Goal: Task Accomplishment & Management: Manage account settings

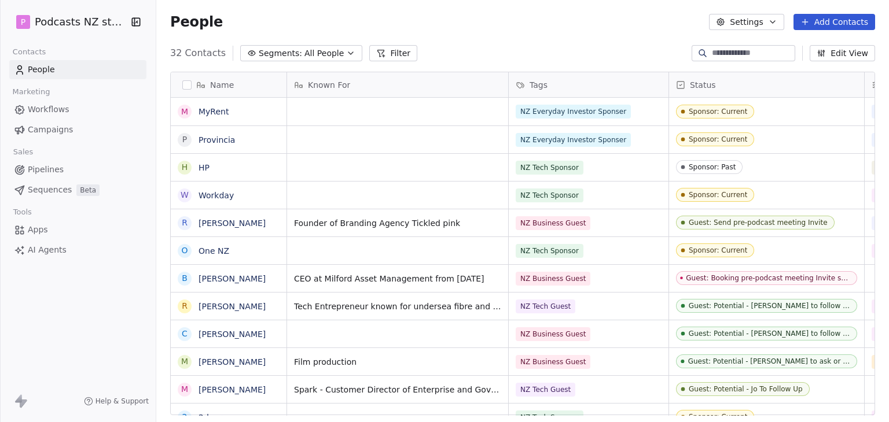
scroll to position [9, 9]
click at [852, 60] on button "Edit View" at bounding box center [841, 53] width 65 height 16
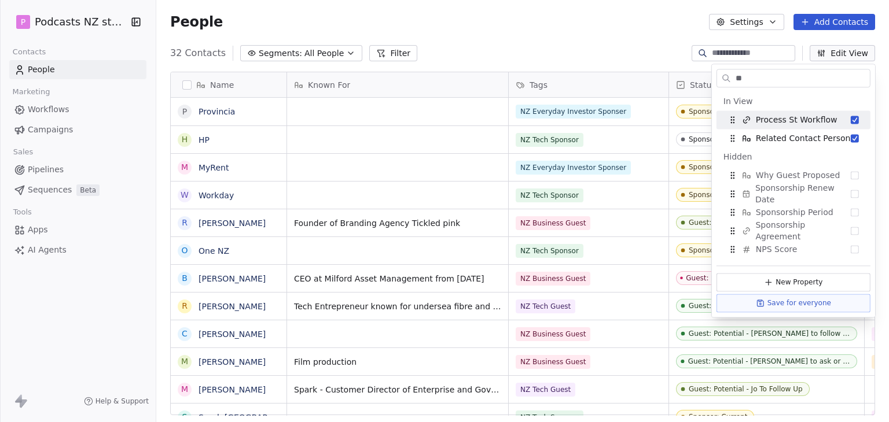
drag, startPoint x: 761, startPoint y: 69, endPoint x: 687, endPoint y: 68, distance: 74.1
click at [687, 68] on body "P Podcasts NZ studio Contacts People Marketing Workflows Campaigns Sales Pipeli…" at bounding box center [444, 211] width 889 height 422
type input "*"
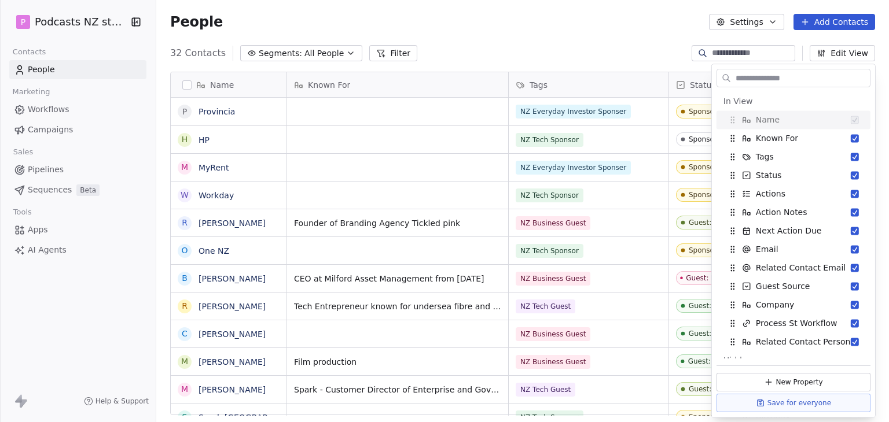
click at [46, 9] on div "P Podcasts NZ studio" at bounding box center [78, 22] width 156 height 44
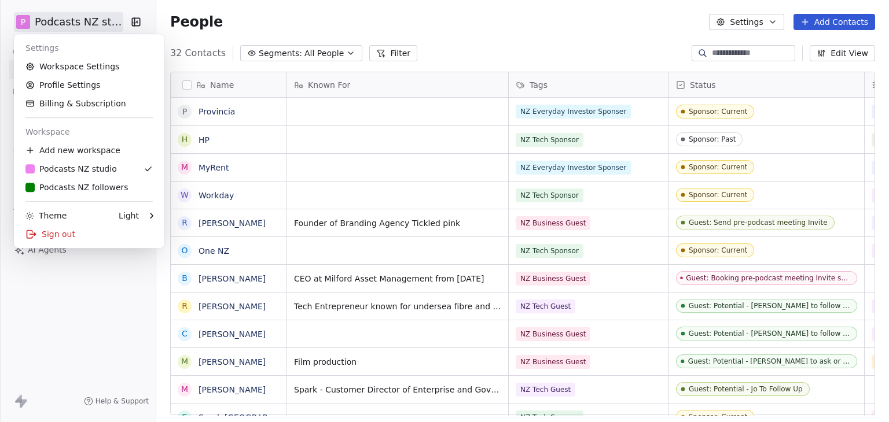
click at [55, 23] on html "P Podcasts NZ studio Contacts People Marketing Workflows Campaigns Sales Pipeli…" at bounding box center [444, 211] width 889 height 422
click at [67, 198] on div "Settings Workspace Settings Profile Settings Billing & Subscription Workspace A…" at bounding box center [89, 141] width 150 height 214
click at [70, 186] on div "P Podcasts NZ followers" at bounding box center [76, 188] width 103 height 12
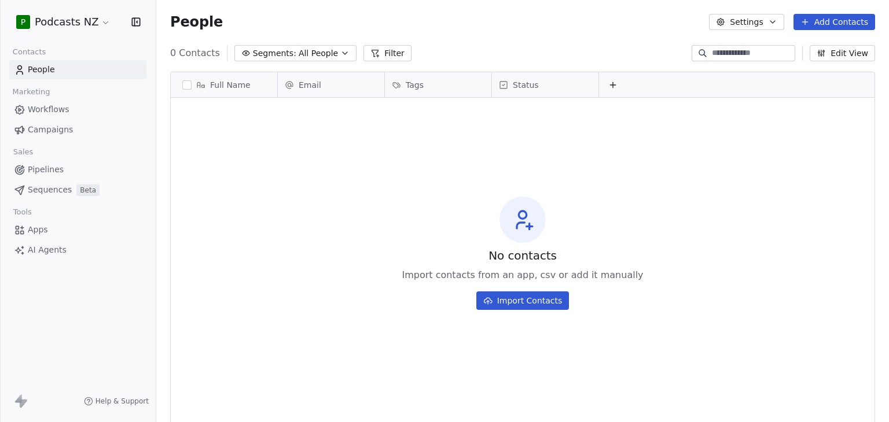
scroll to position [362, 723]
click at [71, 22] on html "P Podcasts NZ Contacts People Marketing Workflows Campaigns Sales Pipelines Seq…" at bounding box center [444, 211] width 889 height 422
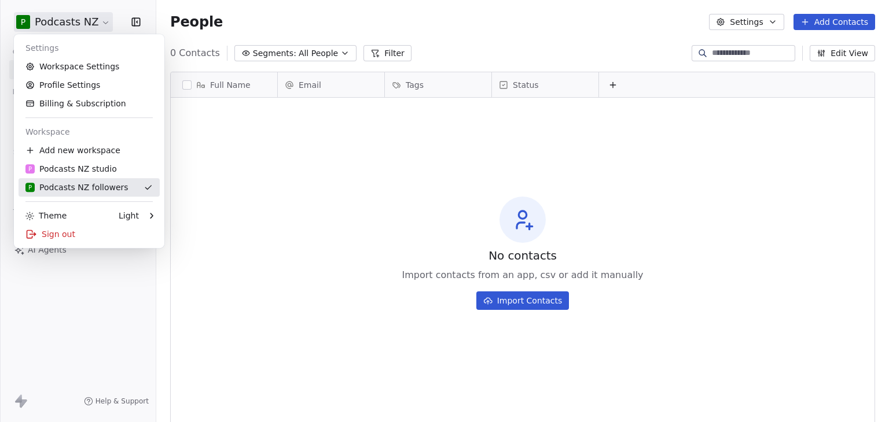
click at [68, 174] on div "P Podcasts NZ studio" at bounding box center [70, 169] width 91 height 12
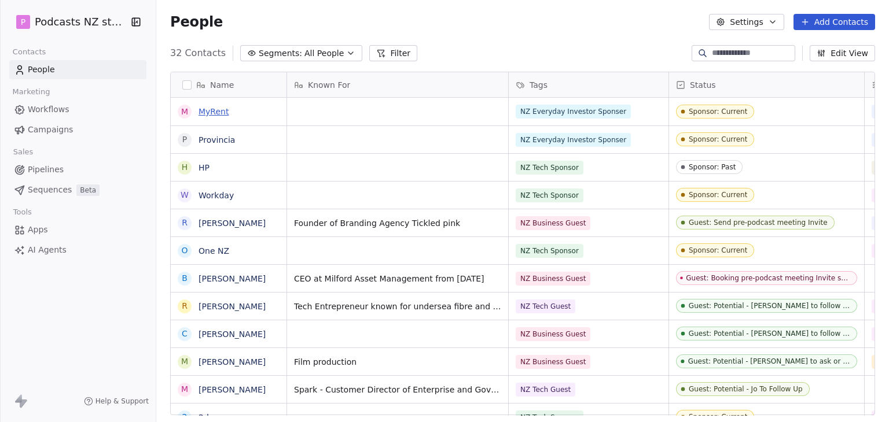
click at [223, 116] on link "MyRent" at bounding box center [213, 111] width 30 height 9
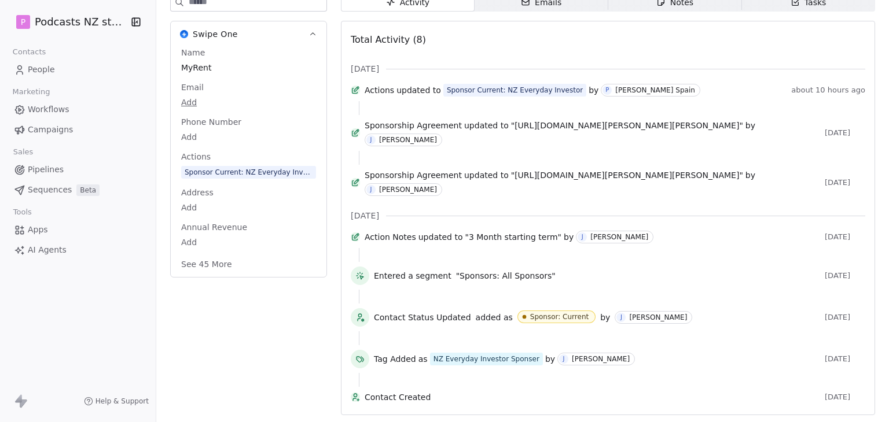
scroll to position [264, 0]
click at [210, 254] on button "See 45 More" at bounding box center [206, 264] width 65 height 21
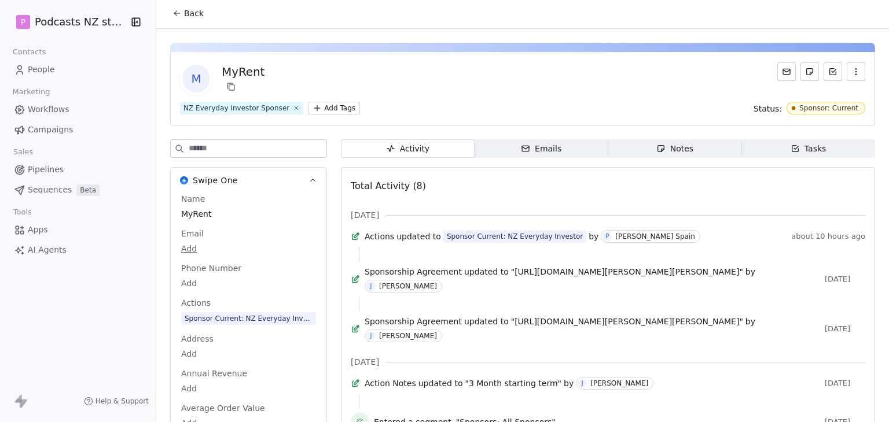
scroll to position [0, 0]
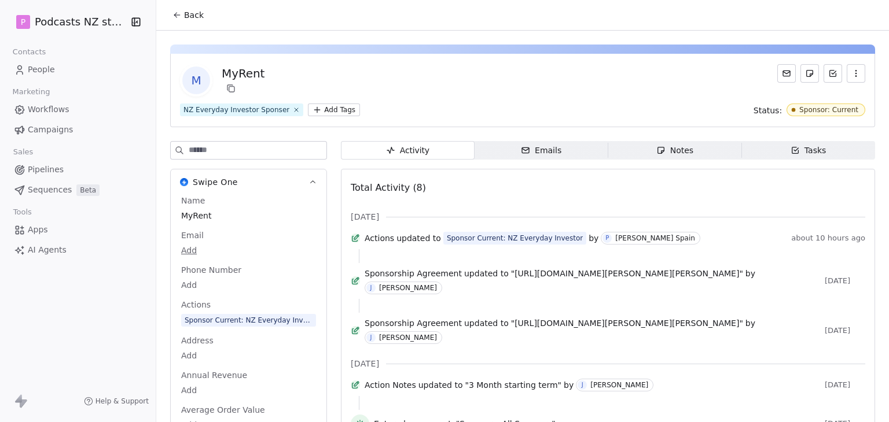
click at [181, 8] on button "Back" at bounding box center [187, 15] width 45 height 21
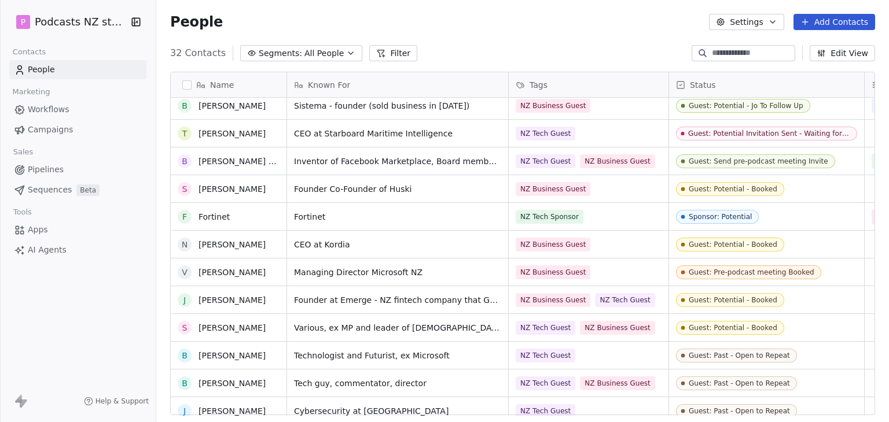
scroll to position [570, 0]
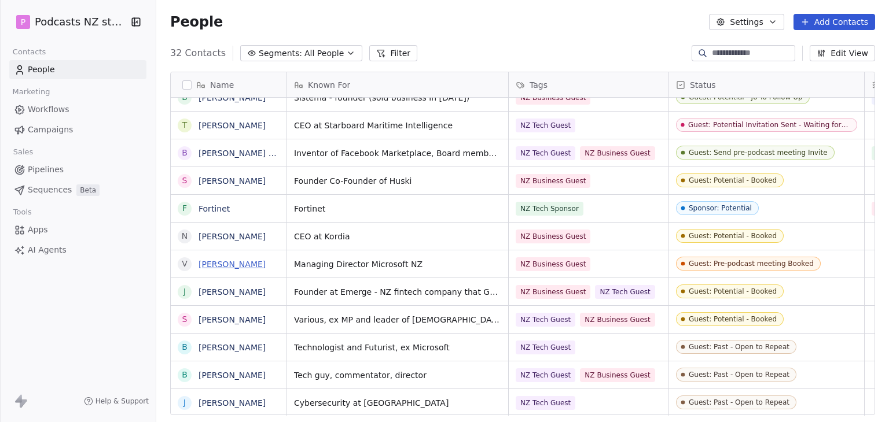
click at [212, 262] on link "[PERSON_NAME]" at bounding box center [231, 264] width 67 height 9
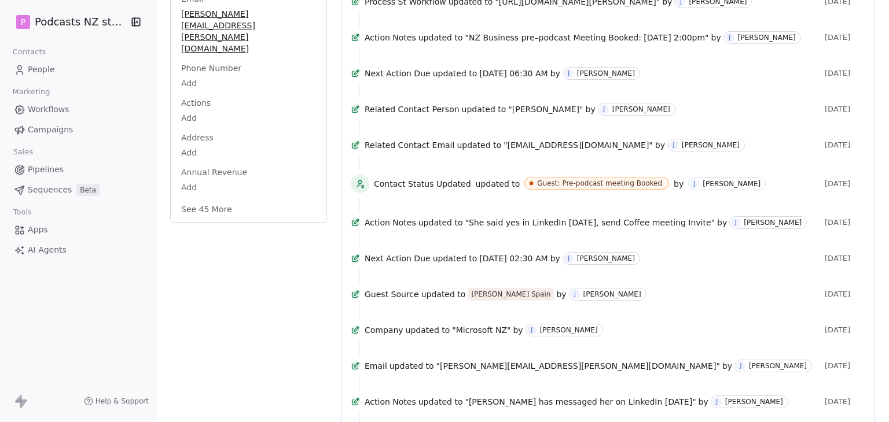
scroll to position [289, 0]
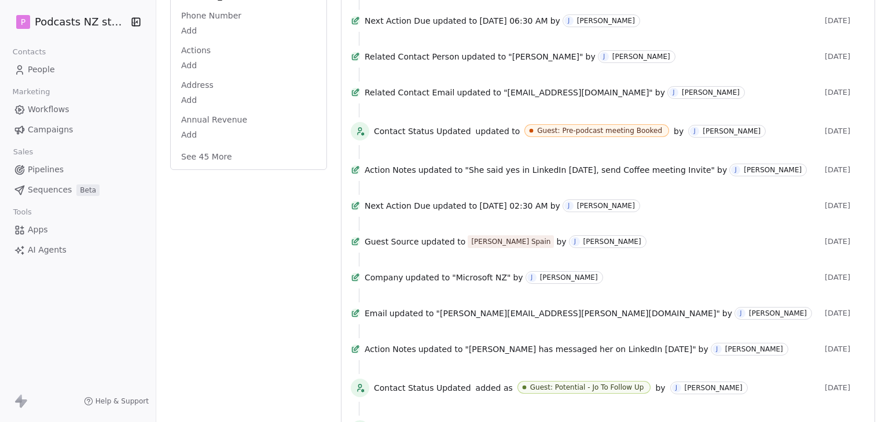
click at [211, 146] on button "See 45 More" at bounding box center [206, 156] width 65 height 21
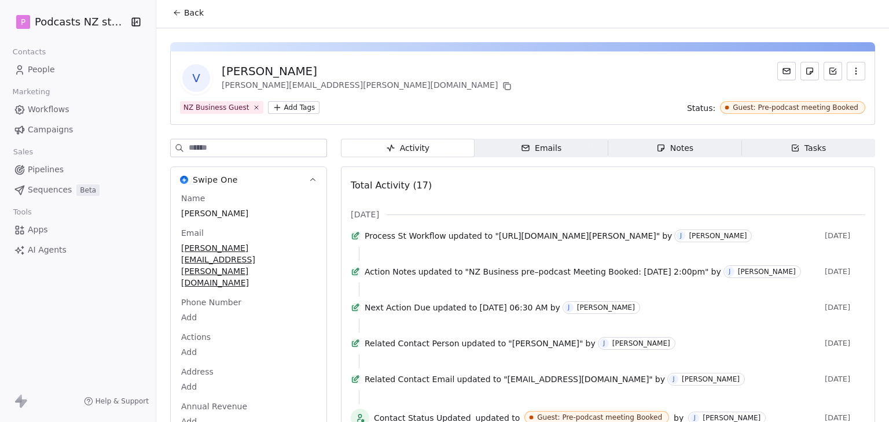
scroll to position [0, 0]
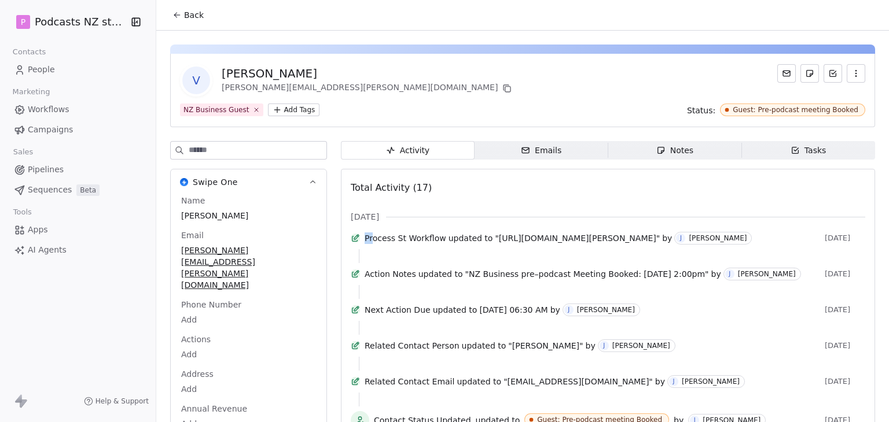
click at [183, 9] on button "Back" at bounding box center [187, 15] width 45 height 21
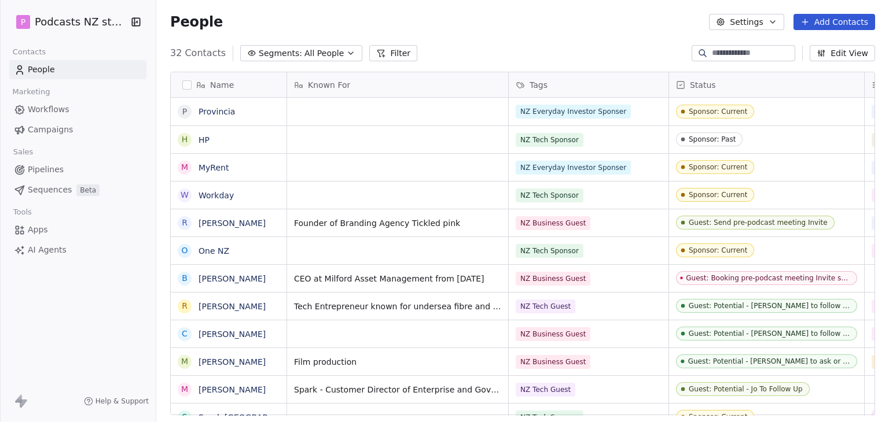
scroll to position [362, 723]
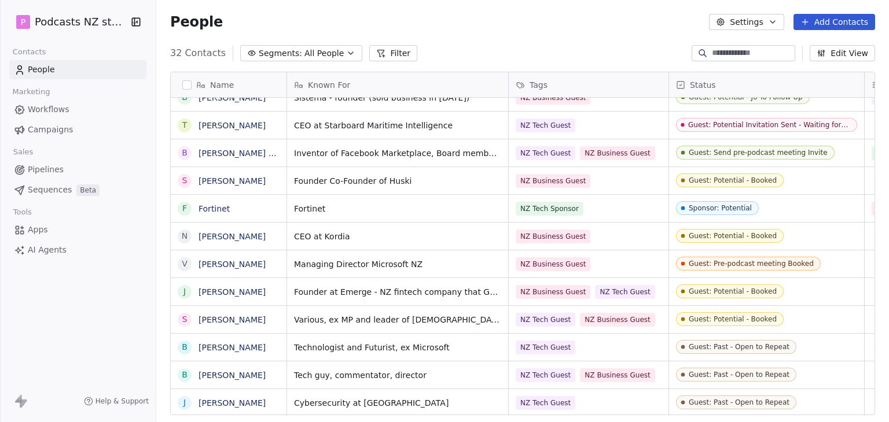
click at [734, 19] on button "Settings" at bounding box center [746, 22] width 75 height 16
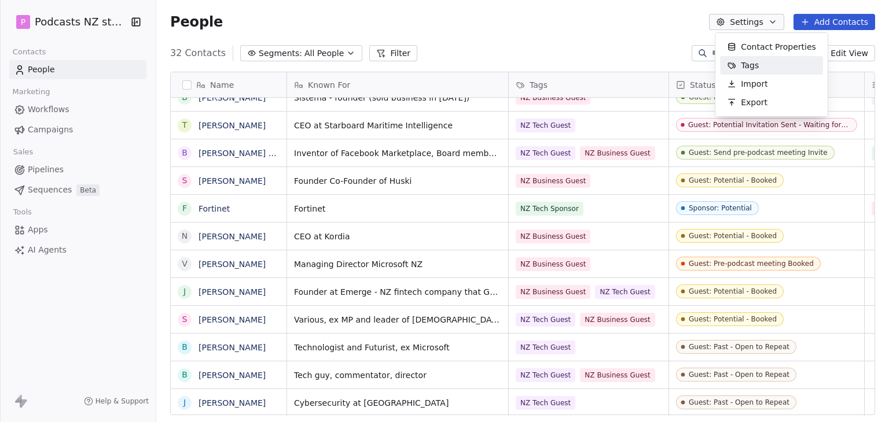
click at [761, 48] on span "Contact Properties" at bounding box center [778, 47] width 75 height 12
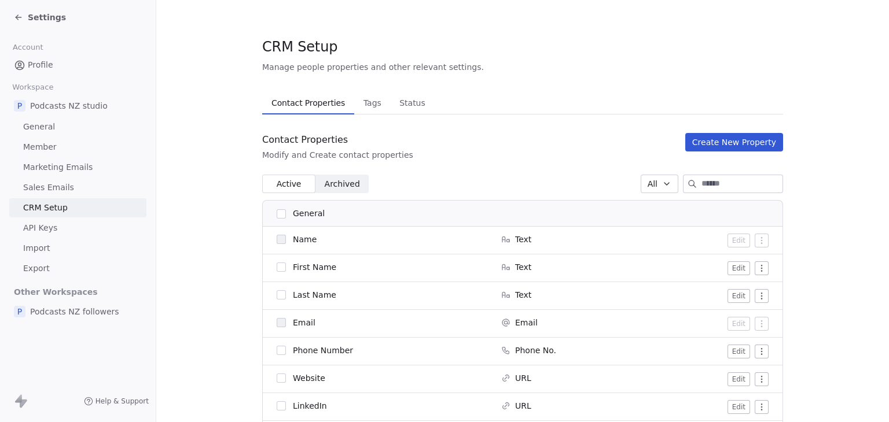
click at [40, 18] on span "Settings" at bounding box center [47, 18] width 38 height 12
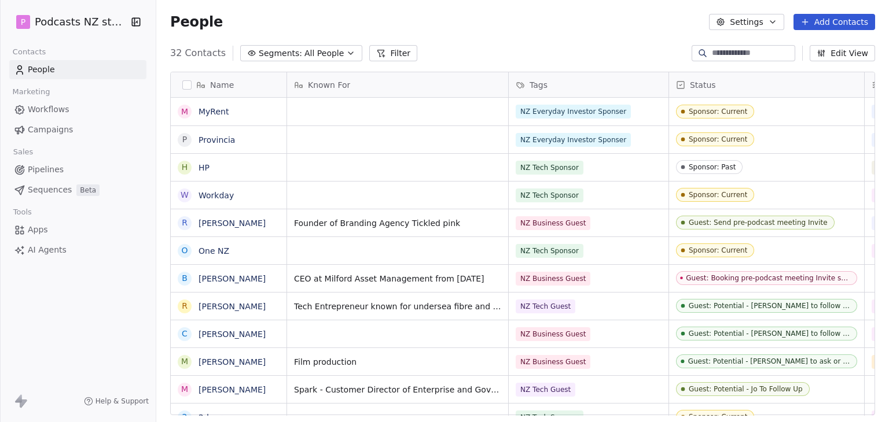
click at [829, 58] on button "Edit View" at bounding box center [841, 53] width 65 height 16
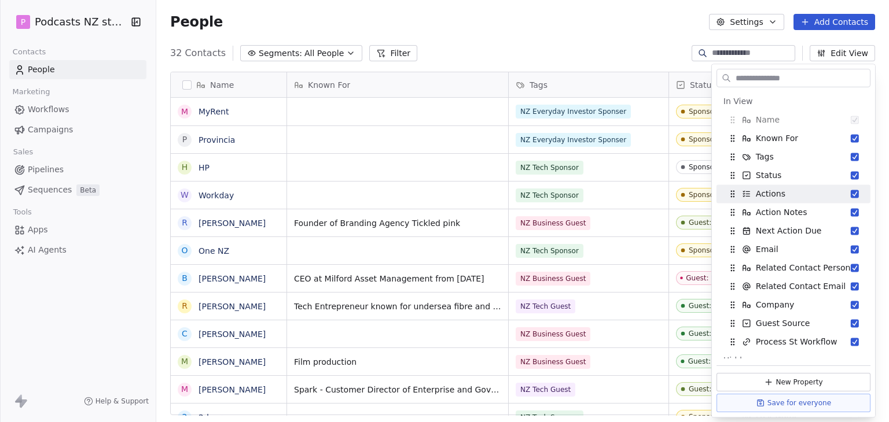
click at [450, 35] on div "People Settings Add Contacts" at bounding box center [522, 22] width 733 height 44
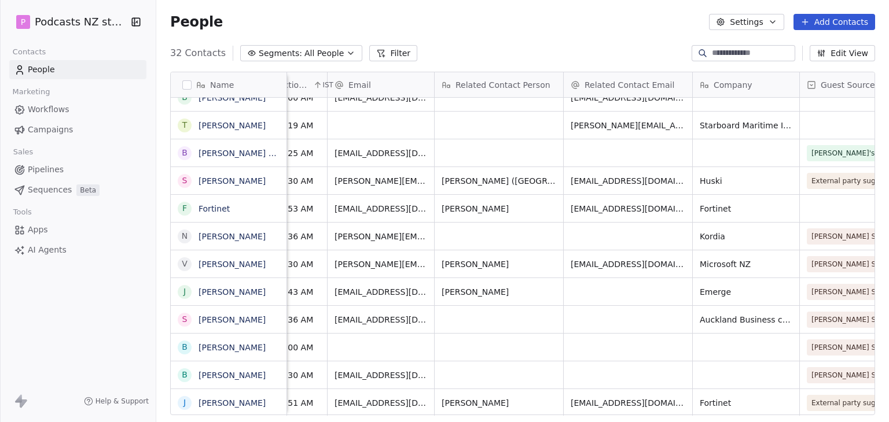
scroll to position [9, 1099]
click at [842, 28] on button "Add Contacts" at bounding box center [834, 22] width 82 height 16
click at [834, 49] on span "Create new contact" at bounding box center [839, 47] width 79 height 12
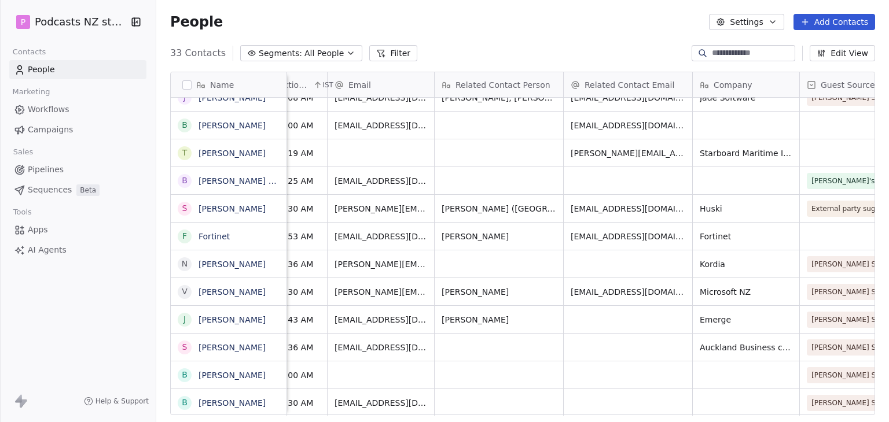
click at [614, 58] on html "P Podcasts NZ studio Contacts People Marketing Workflows Campaigns Sales Pipeli…" at bounding box center [444, 211] width 889 height 422
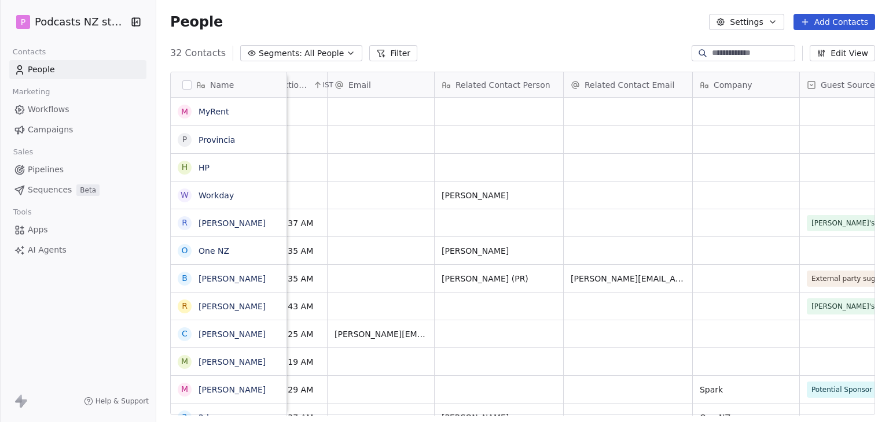
scroll to position [0, 1099]
click at [811, 28] on button "Add Contacts" at bounding box center [834, 22] width 82 height 16
click at [815, 46] on span "Create new contact" at bounding box center [839, 47] width 79 height 12
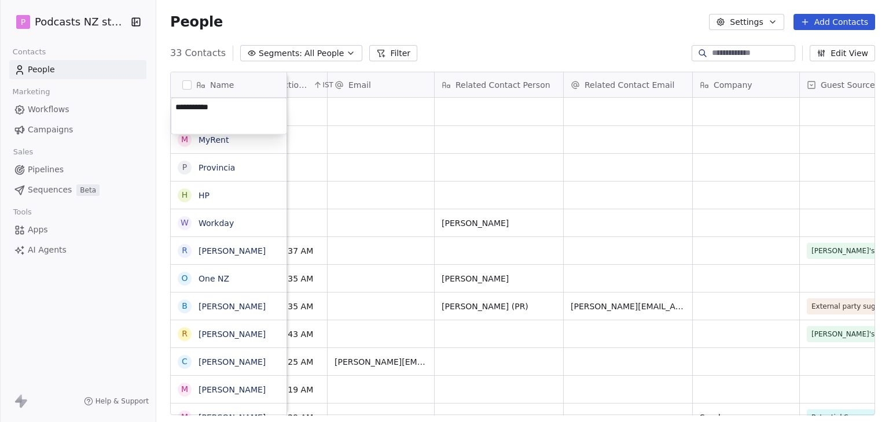
type textarea "**********"
click at [410, 36] on div "People Settings Add Contacts" at bounding box center [522, 22] width 733 height 44
click at [362, 113] on div "grid" at bounding box center [380, 112] width 106 height 28
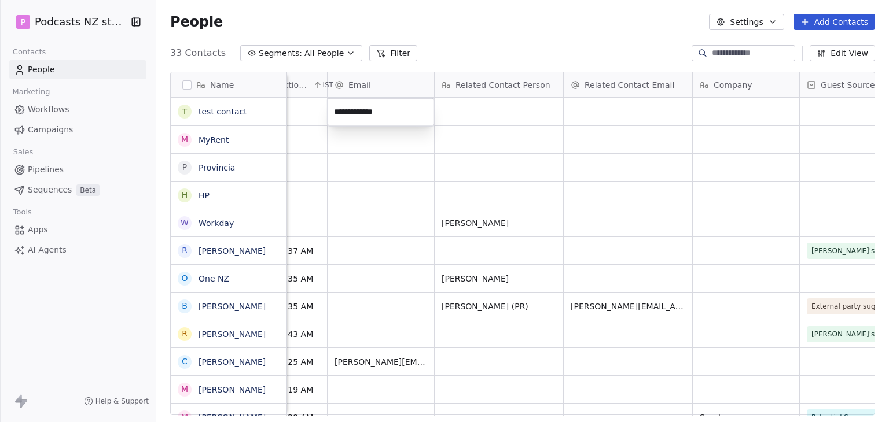
type input "**********"
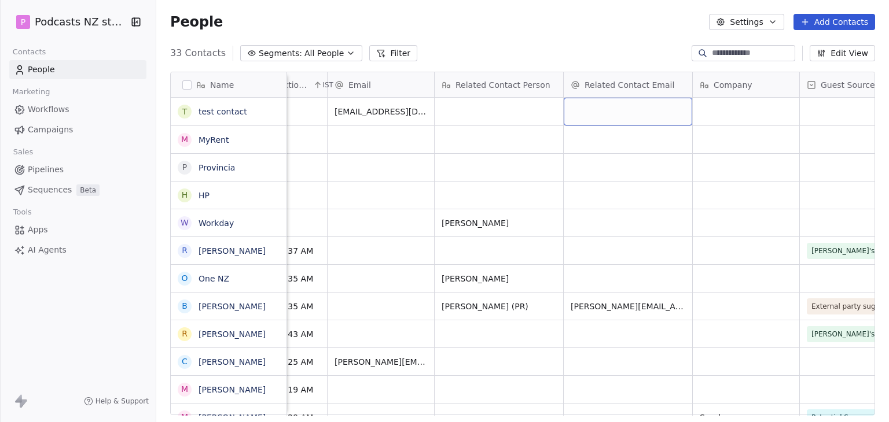
click at [625, 107] on div "grid" at bounding box center [628, 112] width 128 height 28
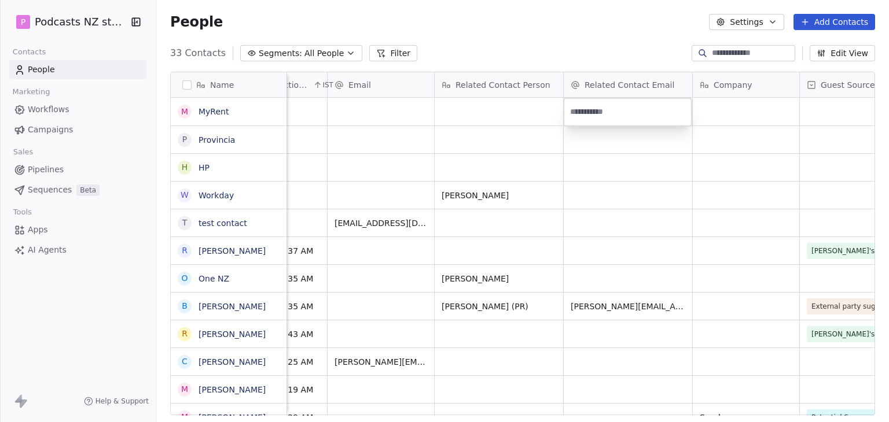
click at [377, 222] on html "P Podcasts NZ studio Contacts People Marketing Workflows Campaigns Sales Pipeli…" at bounding box center [444, 211] width 889 height 422
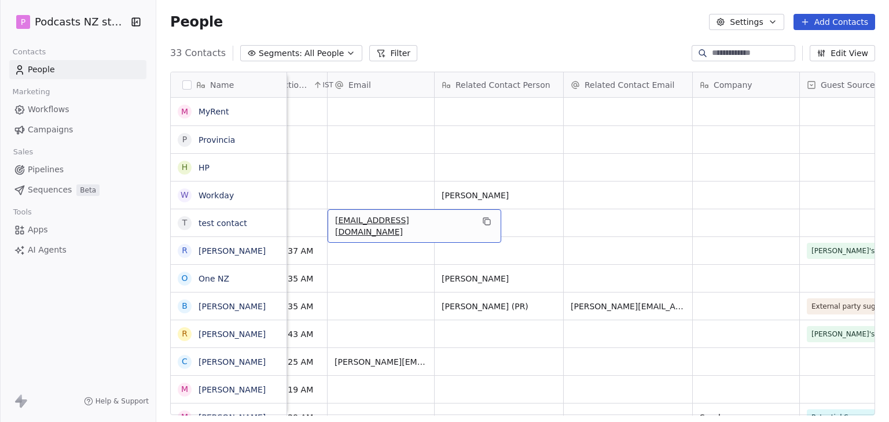
click at [391, 222] on span "[EMAIL_ADDRESS][DOMAIN_NAME]" at bounding box center [404, 226] width 138 height 23
click at [414, 225] on input "**********" at bounding box center [381, 223] width 102 height 23
click at [476, 225] on html "P Podcasts NZ studio Contacts People Marketing Workflows Campaigns Sales Pipeli…" at bounding box center [444, 211] width 889 height 422
click at [482, 221] on icon "grid" at bounding box center [486, 221] width 9 height 9
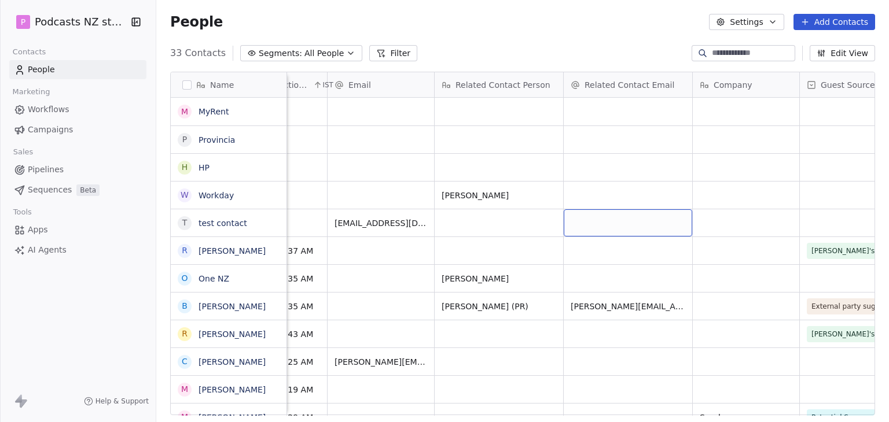
click at [630, 226] on div "grid" at bounding box center [628, 222] width 128 height 27
click at [583, 223] on input "**********" at bounding box center [628, 223] width 124 height 23
type input "**********"
click at [597, 84] on span "Related Contact Email" at bounding box center [629, 85] width 90 height 12
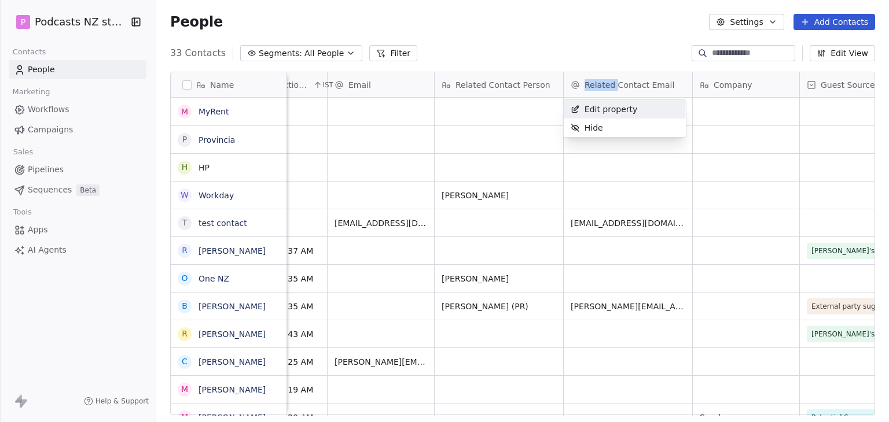
click at [597, 84] on html "P Podcasts NZ studio Contacts People Marketing Workflows Campaigns Sales Pipeli…" at bounding box center [444, 211] width 889 height 422
click at [633, 83] on span "Related Contact Email" at bounding box center [629, 85] width 90 height 12
click at [629, 111] on span "Edit property" at bounding box center [610, 110] width 53 height 12
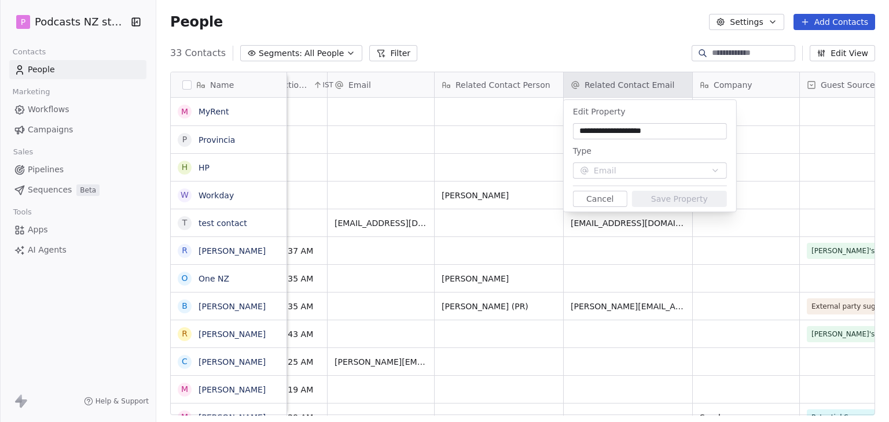
click at [672, 126] on input "**********" at bounding box center [649, 132] width 149 height 12
drag, startPoint x: 674, startPoint y: 127, endPoint x: 581, endPoint y: 128, distance: 92.6
click at [581, 128] on input "**********" at bounding box center [649, 132] width 149 height 12
click at [569, 130] on div "**********" at bounding box center [650, 156] width 172 height 112
drag, startPoint x: 694, startPoint y: 133, endPoint x: 539, endPoint y: 122, distance: 155.5
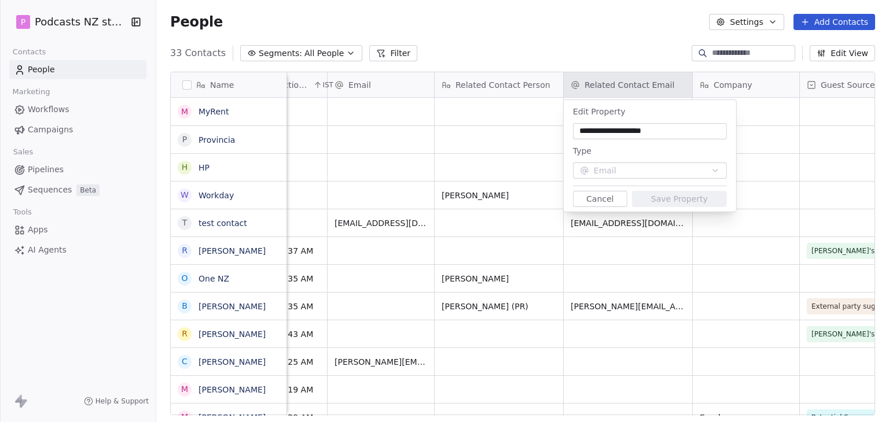
click at [539, 122] on html "P Podcasts NZ studio Contacts People Marketing Workflows Campaigns Sales Pipeli…" at bounding box center [444, 211] width 889 height 422
click at [667, 122] on div "**********" at bounding box center [650, 122] width 154 height 35
click at [669, 126] on input "**********" at bounding box center [649, 132] width 149 height 12
click at [625, 50] on html "P Podcasts NZ studio Contacts People Marketing Workflows Campaigns Sales Pipeli…" at bounding box center [444, 211] width 889 height 422
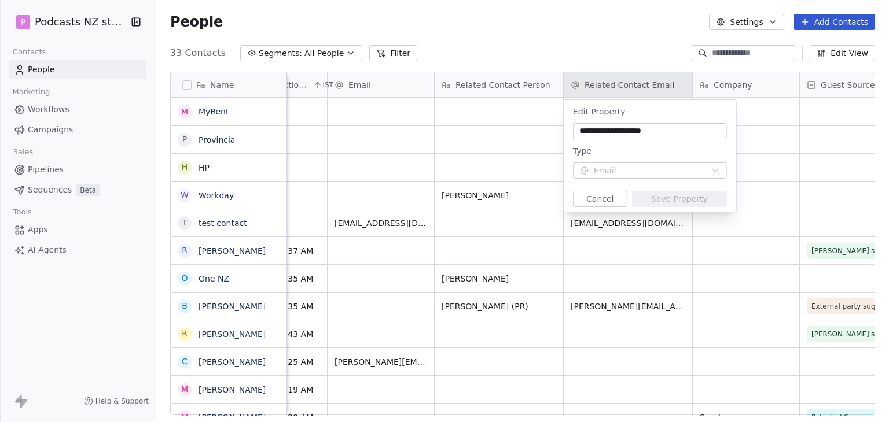
click at [611, 202] on button "Cancel" at bounding box center [600, 199] width 54 height 16
